Goal: Task Accomplishment & Management: Manage account settings

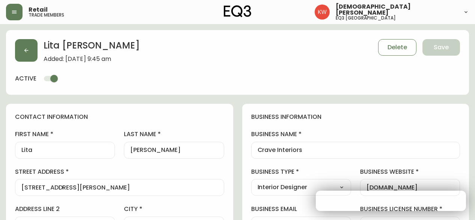
select select "AB"
select select "CA"
select select "CA_EN"
select select "Other"
select select "Interior Designer"
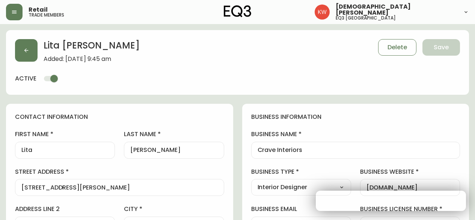
select select "cjw10z96m00006gs08l3o91tv"
select select "false"
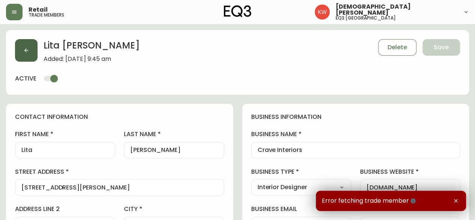
click at [18, 48] on button "button" at bounding box center [26, 50] width 23 height 23
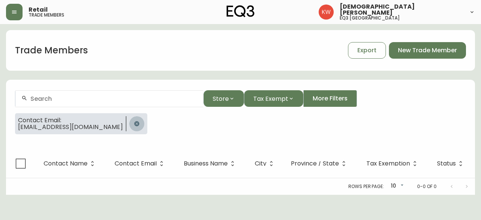
click at [140, 124] on icon "button" at bounding box center [137, 124] width 6 height 6
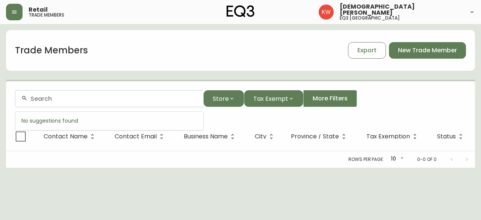
click at [115, 98] on input "text" at bounding box center [113, 98] width 167 height 7
paste input "[EMAIL_ADDRESS][DOMAIN_NAME]"
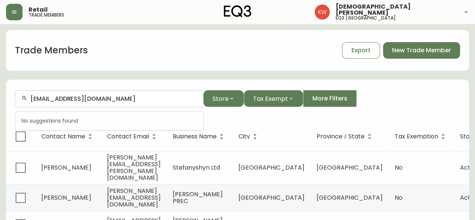
drag, startPoint x: 115, startPoint y: 98, endPoint x: 10, endPoint y: 96, distance: 104.8
click at [10, 96] on form "[EMAIL_ADDRESS][DOMAIN_NAME] Store Tax Exempt More Filters" at bounding box center [237, 101] width 463 height 41
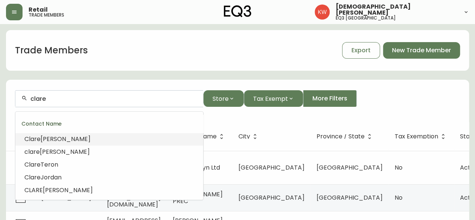
drag, startPoint x: 51, startPoint y: 100, endPoint x: 19, endPoint y: 95, distance: 32.7
click at [19, 95] on div "clare" at bounding box center [109, 98] width 188 height 17
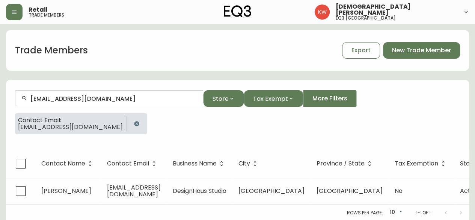
type input "[EMAIL_ADDRESS][DOMAIN_NAME]"
click at [86, 129] on span "[EMAIL_ADDRESS][DOMAIN_NAME]" at bounding box center [70, 127] width 105 height 7
click at [134, 123] on icon "button" at bounding box center [137, 124] width 6 height 6
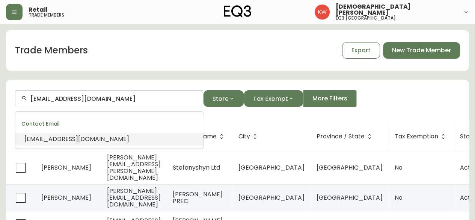
drag, startPoint x: 131, startPoint y: 99, endPoint x: 16, endPoint y: 100, distance: 115.0
click at [16, 100] on div "[EMAIL_ADDRESS][DOMAIN_NAME]" at bounding box center [109, 98] width 188 height 17
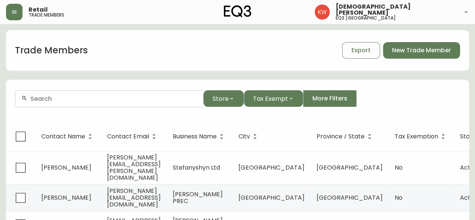
click at [98, 101] on input "text" at bounding box center [113, 98] width 167 height 7
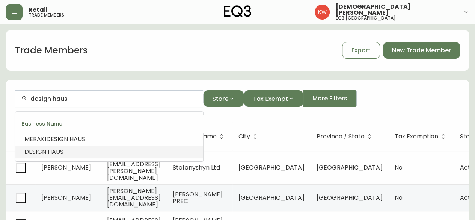
click at [46, 154] on span at bounding box center [47, 151] width 2 height 9
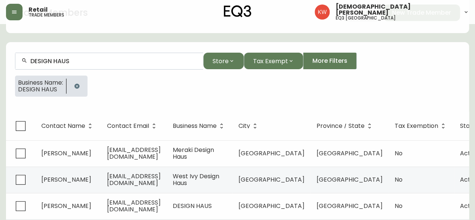
scroll to position [75, 0]
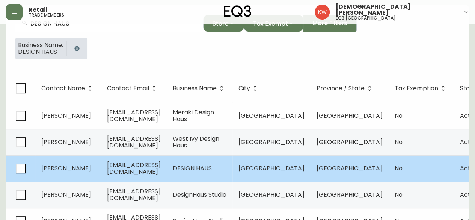
type input "DESIGN HAUS"
click at [167, 169] on td "[EMAIL_ADDRESS][DOMAIN_NAME]" at bounding box center [134, 168] width 66 height 26
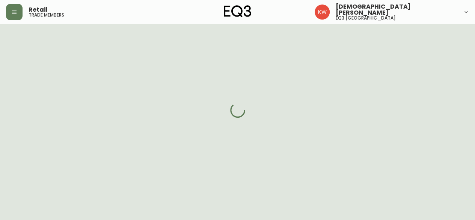
scroll to position [75, 0]
select select "AB"
select select "CA"
select select "CA_EN"
select select "Outreach from a Trade Rep"
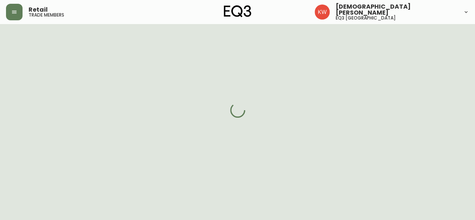
select select "Interior Designer"
select select "cjw10z96m00006gs08l3o91tv"
select select "false"
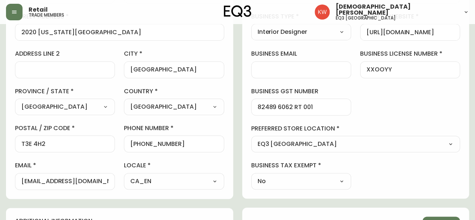
scroll to position [113, 0]
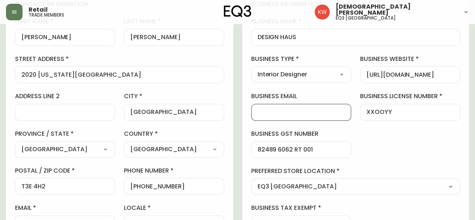
click at [289, 112] on input "business email" at bounding box center [301, 112] width 87 height 7
paste input "[EMAIL_ADDRESS][DOMAIN_NAME]"
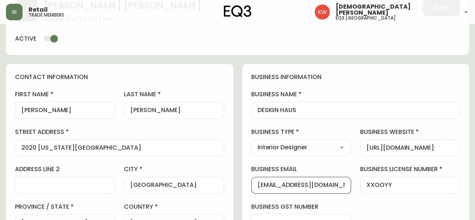
scroll to position [38, 0]
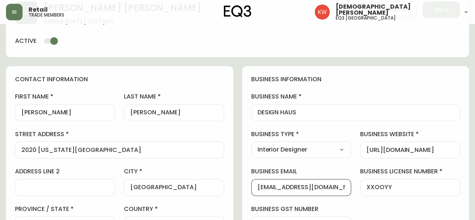
type input "[EMAIL_ADDRESS][DOMAIN_NAME]"
drag, startPoint x: 171, startPoint y: 111, endPoint x: 147, endPoint y: 112, distance: 23.3
click at [147, 112] on input "[PERSON_NAME]" at bounding box center [173, 112] width 87 height 7
drag, startPoint x: 147, startPoint y: 112, endPoint x: 135, endPoint y: 111, distance: 12.4
click at [135, 111] on input "[PERSON_NAME]" at bounding box center [173, 112] width 87 height 7
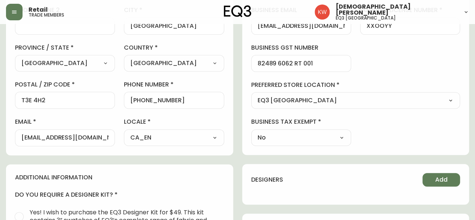
scroll to position [263, 0]
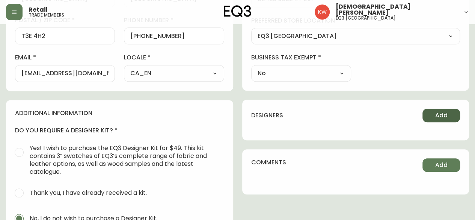
type input "[PERSON_NAME]"
click at [440, 113] on span "Add" at bounding box center [441, 115] width 12 height 8
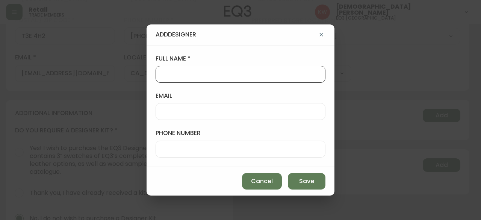
click at [180, 74] on input "full name" at bounding box center [240, 74] width 157 height 7
type input "[PERSON_NAME]"
click at [182, 111] on input "email" at bounding box center [240, 111] width 157 height 7
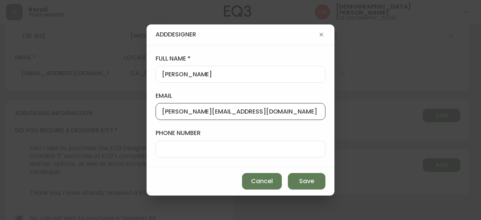
type input "[PERSON_NAME][EMAIL_ADDRESS][DOMAIN_NAME]"
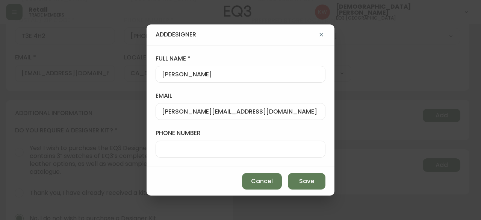
click at [199, 153] on div at bounding box center [241, 149] width 170 height 17
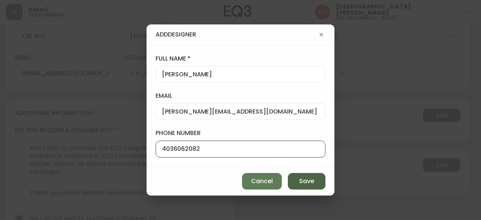
type input "4036062082"
click at [297, 183] on button "Save" at bounding box center [307, 181] width 38 height 17
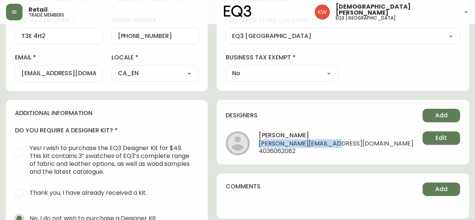
drag, startPoint x: 363, startPoint y: 142, endPoint x: 284, endPoint y: 145, distance: 79.3
click at [284, 145] on span "[PERSON_NAME][EMAIL_ADDRESS][DOMAIN_NAME]" at bounding box center [336, 144] width 155 height 8
copy span "[PERSON_NAME][EMAIL_ADDRESS][DOMAIN_NAME]"
drag, startPoint x: 319, startPoint y: 150, endPoint x: 280, endPoint y: 153, distance: 39.2
click at [280, 153] on li "[PERSON_NAME] [PERSON_NAME][EMAIL_ADDRESS][DOMAIN_NAME] 4036062082 Edit" at bounding box center [343, 143] width 234 height 24
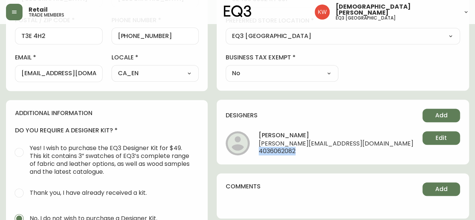
drag, startPoint x: 324, startPoint y: 150, endPoint x: 286, endPoint y: 154, distance: 38.6
click at [286, 154] on div "designers [PERSON_NAME] [PERSON_NAME][EMAIL_ADDRESS][DOMAIN_NAME] 4036062082 Ed…" at bounding box center [343, 132] width 252 height 65
copy span "4036062082"
